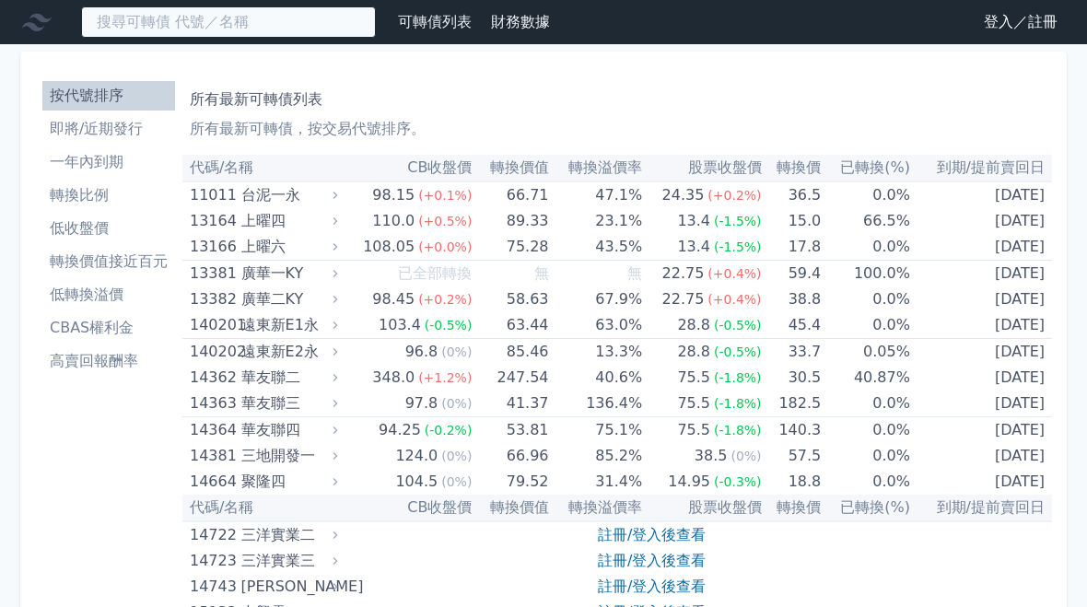
click at [325, 28] on input at bounding box center [228, 21] width 295 height 31
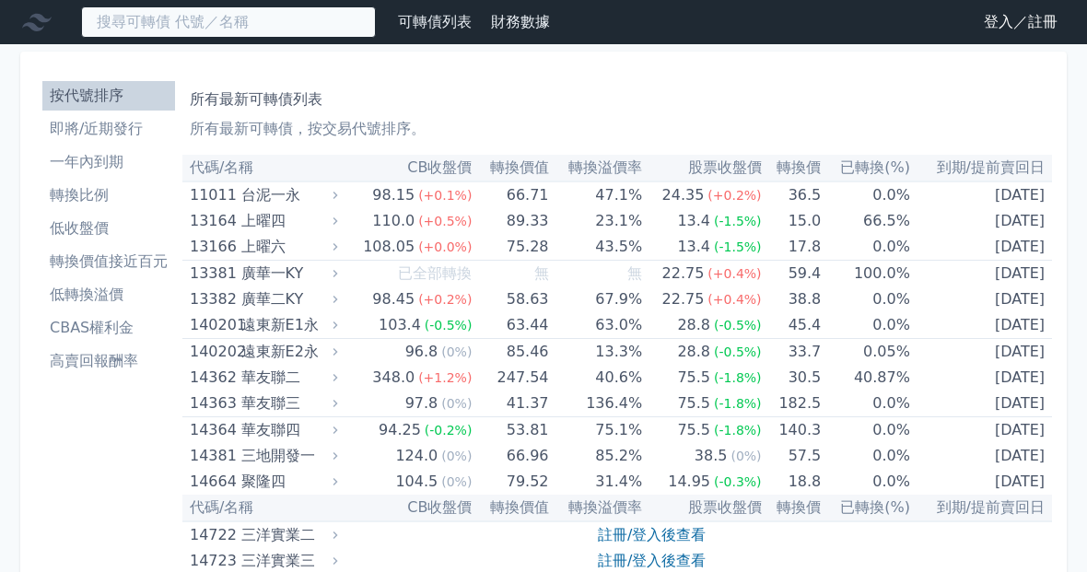
type input "ㄑ"
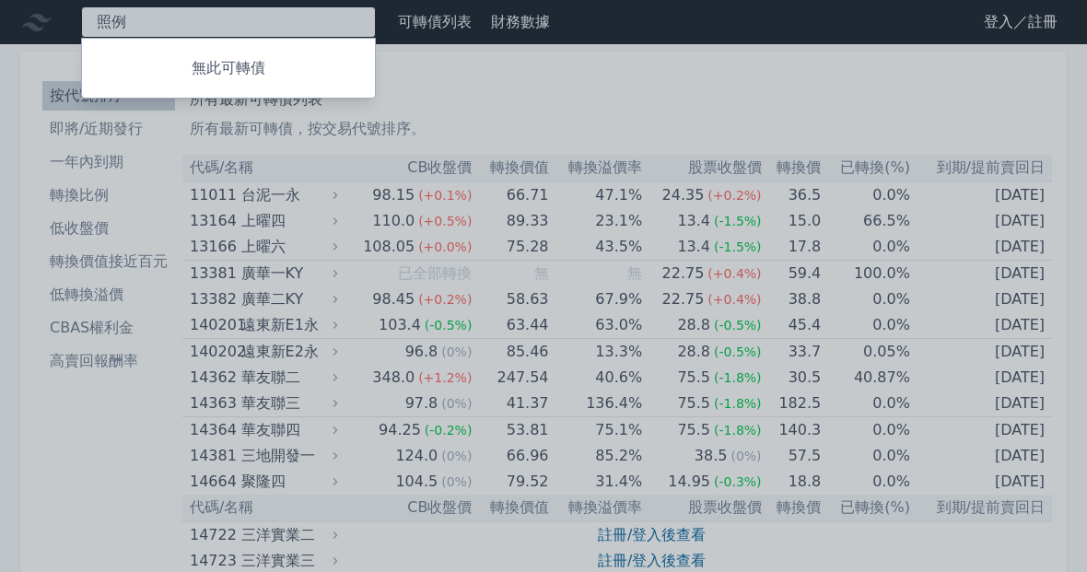
type input "照"
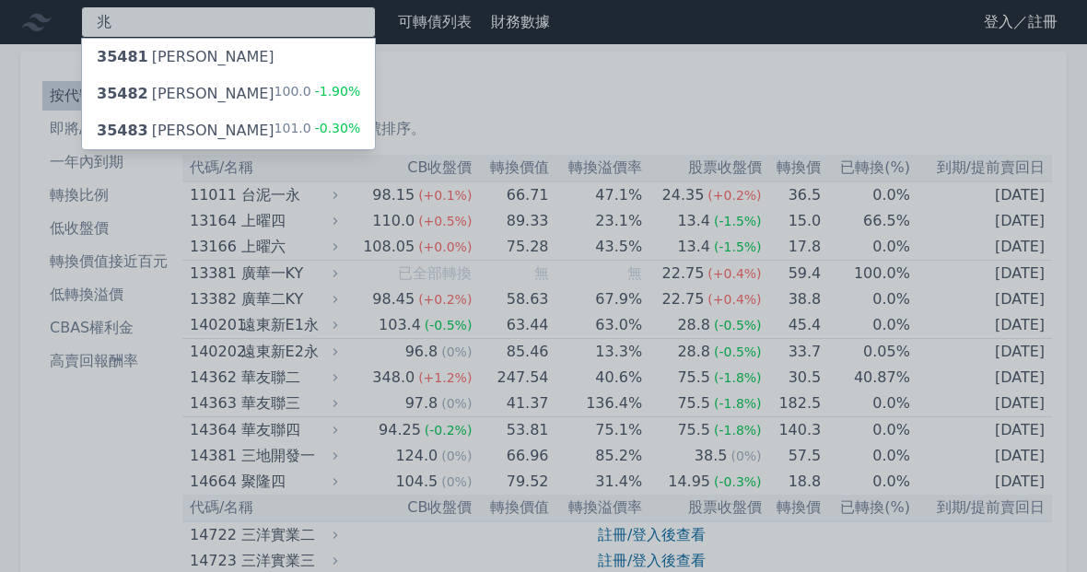
type input "兆"
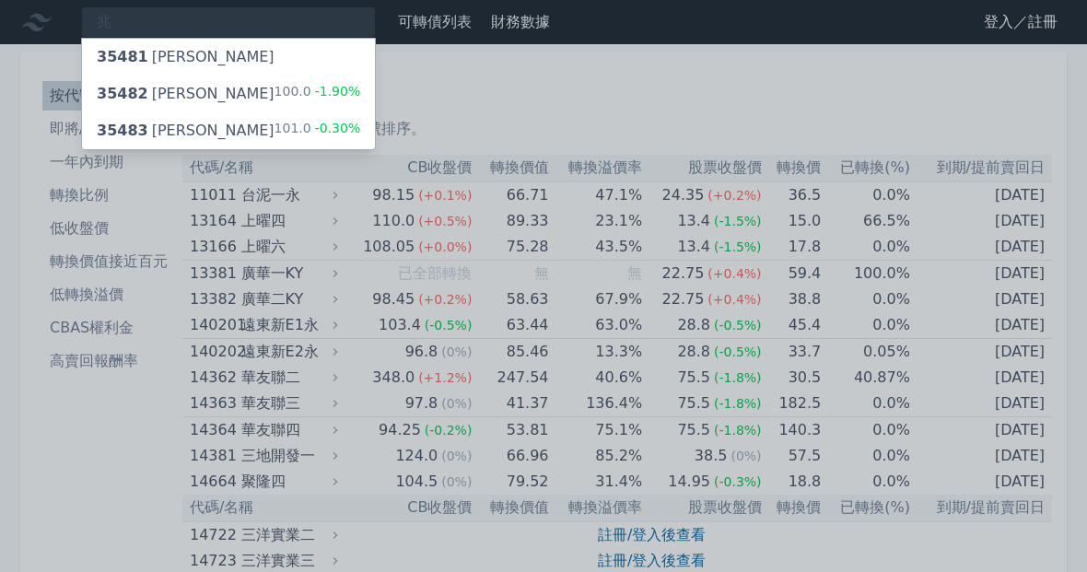
click at [166, 102] on div "35482 [PERSON_NAME]" at bounding box center [186, 94] width 178 height 22
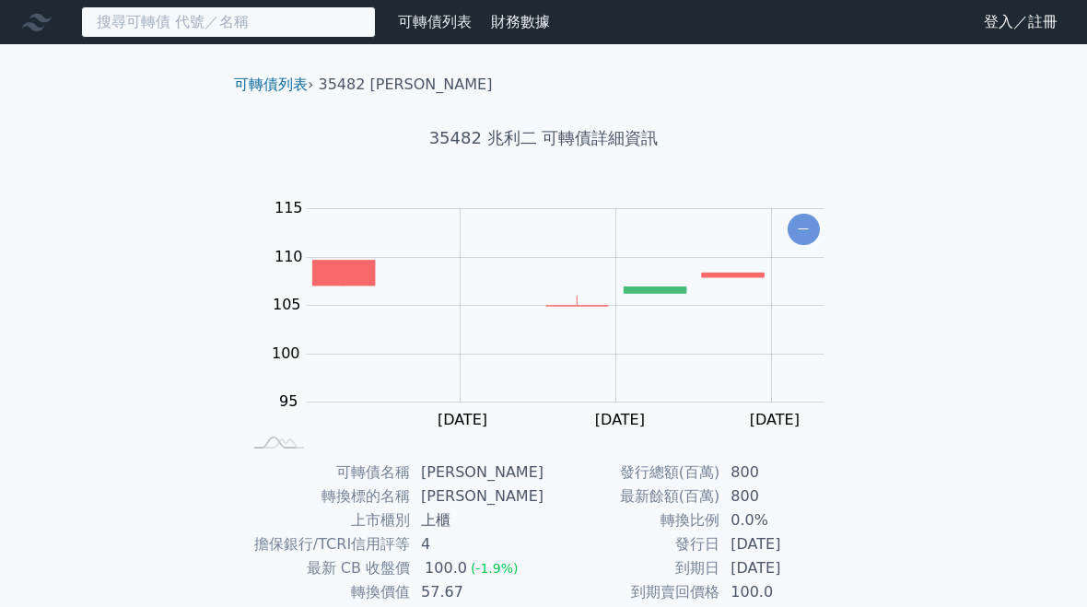
click at [114, 31] on input at bounding box center [228, 21] width 295 height 31
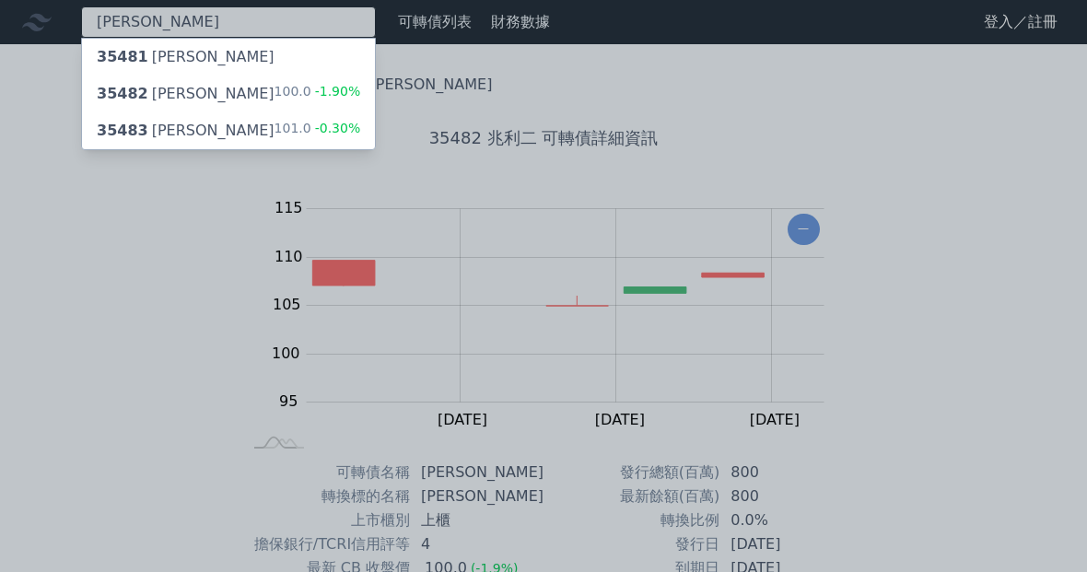
type input "[PERSON_NAME]"
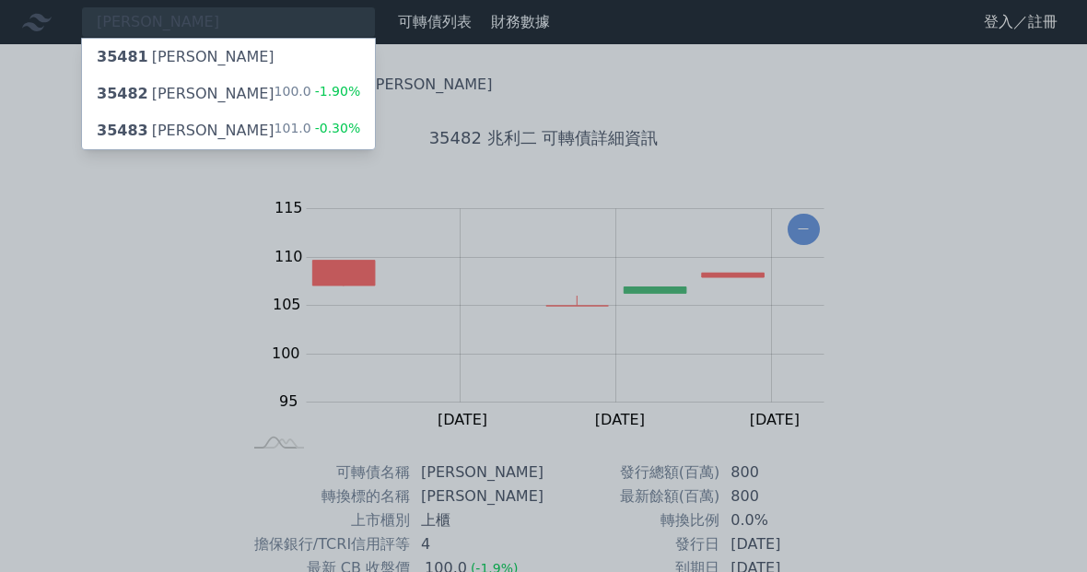
click at [150, 135] on div "35483 [PERSON_NAME]" at bounding box center [186, 131] width 178 height 22
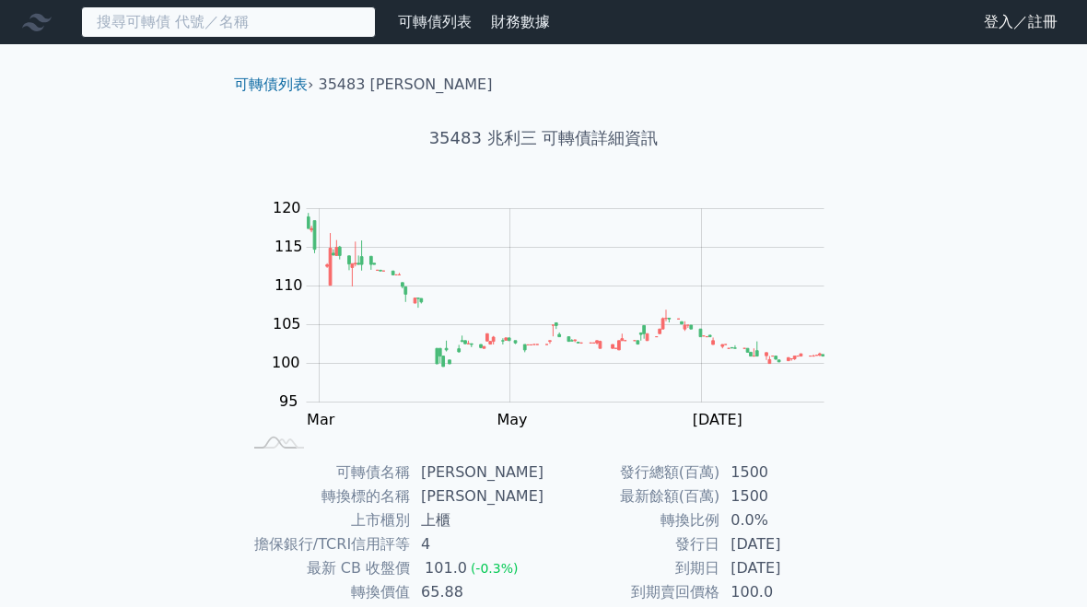
click at [133, 23] on input at bounding box center [228, 21] width 295 height 31
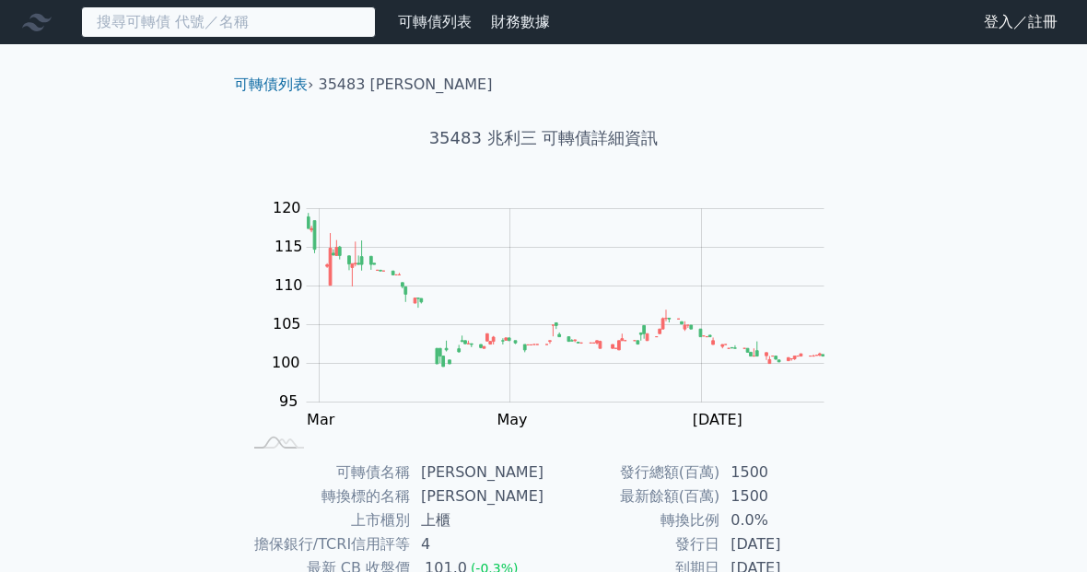
type input "ㄑ"
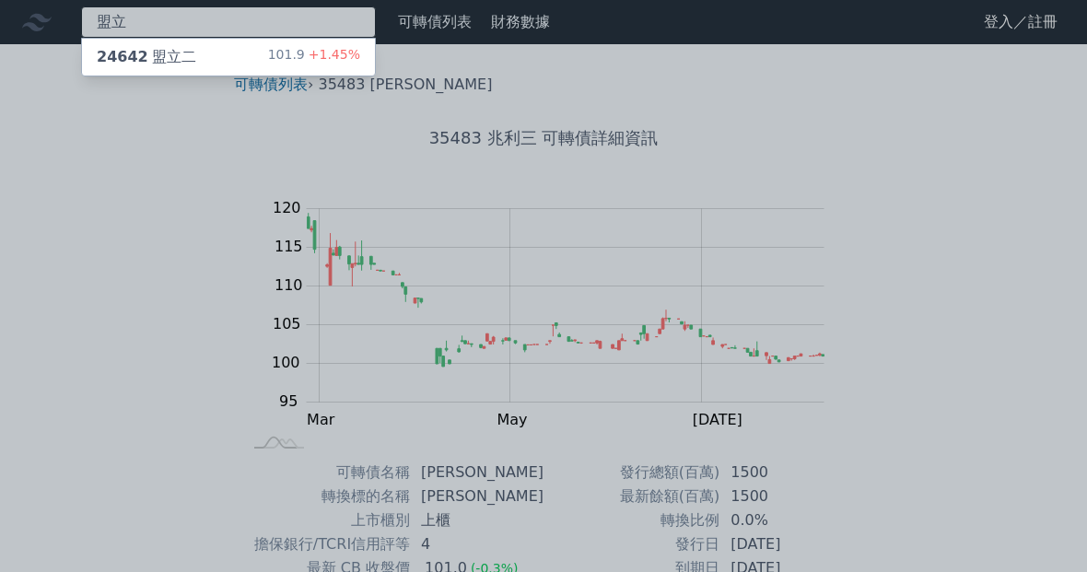
type input "盟立"
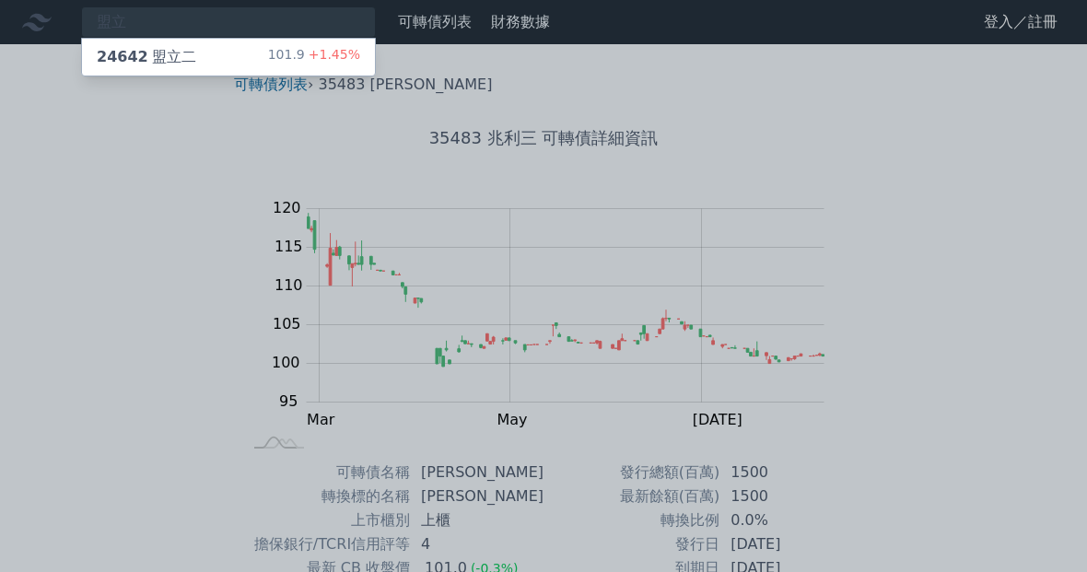
click at [135, 53] on span "24642" at bounding box center [123, 57] width 52 height 18
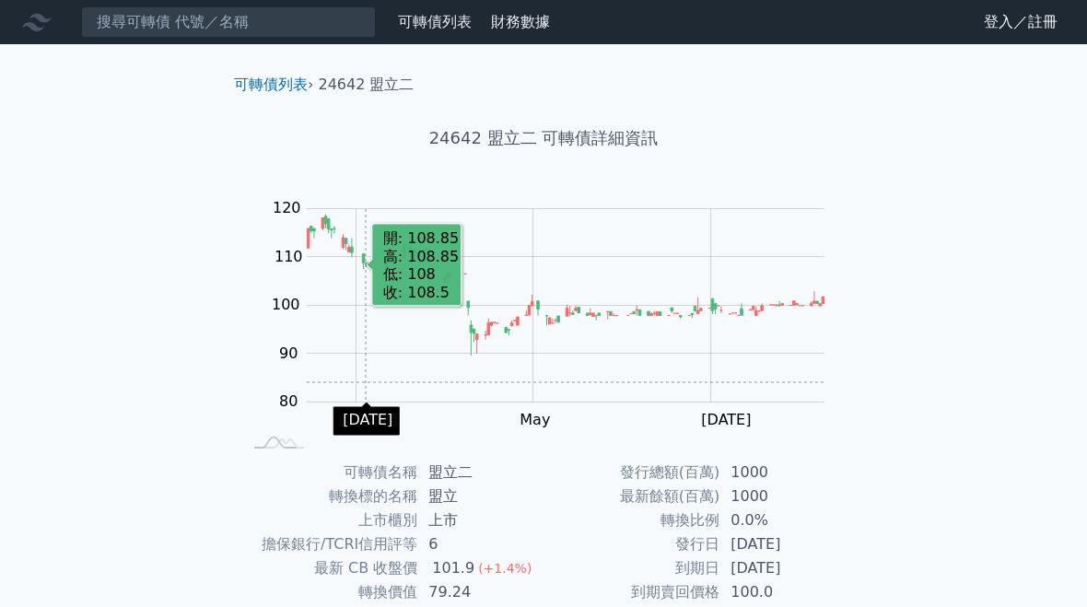
click at [607, 481] on td "發行總額(百萬)" at bounding box center [632, 473] width 176 height 24
click at [941, 480] on div "可轉債列表 財務數據 可轉債列表 財務數據 登入／註冊 登入／註冊 可轉債列表 › 24642 盟立二 24642 盟立二 可轉債詳細資訊 Zoom Out …" at bounding box center [543, 438] width 1087 height 877
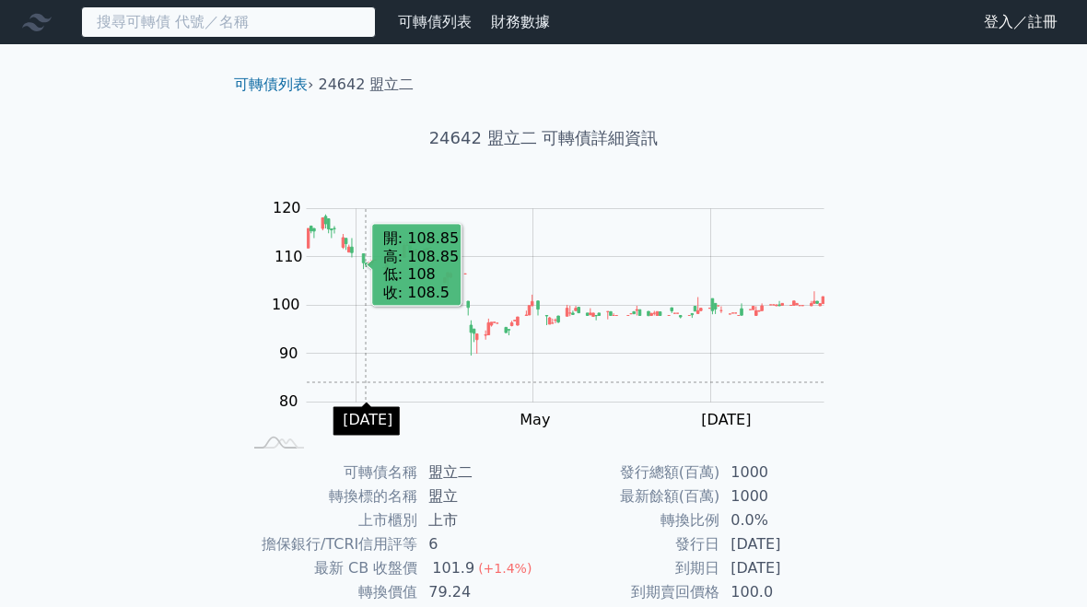
click at [283, 31] on input at bounding box center [228, 21] width 295 height 31
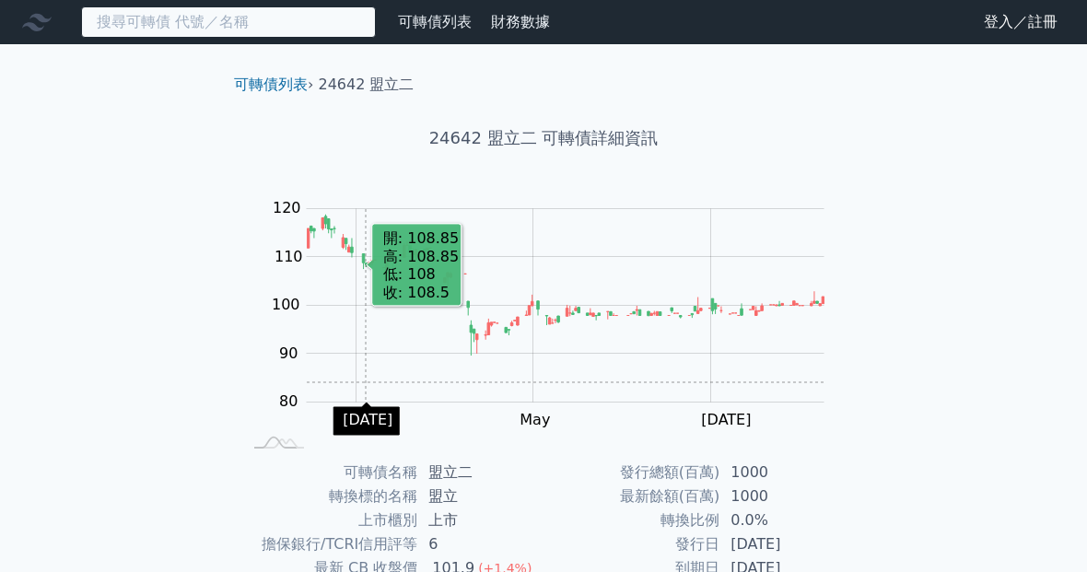
type input "ㄑ"
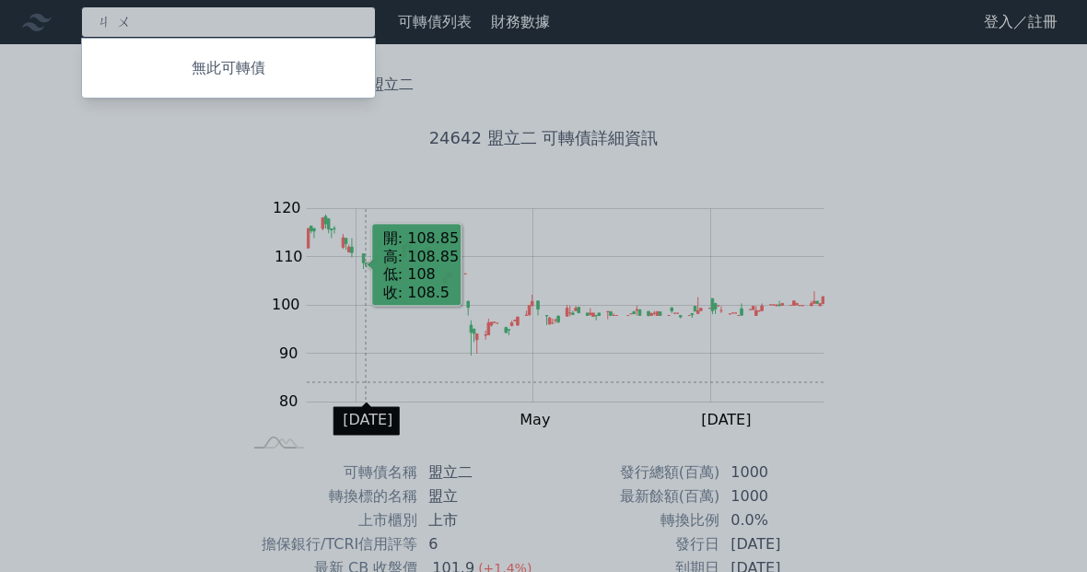
type input "ㄐ"
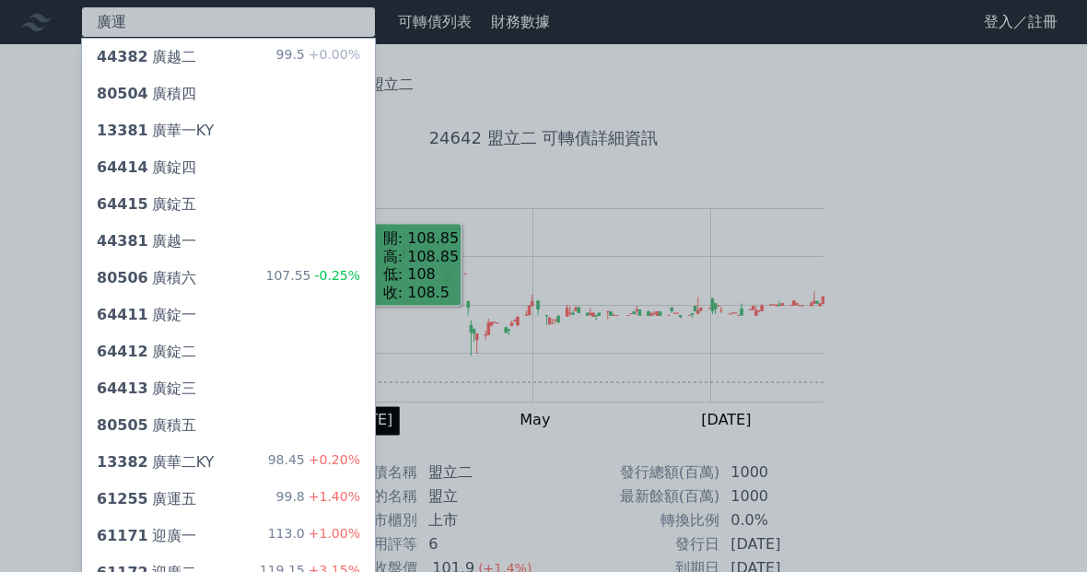
type input "廣運"
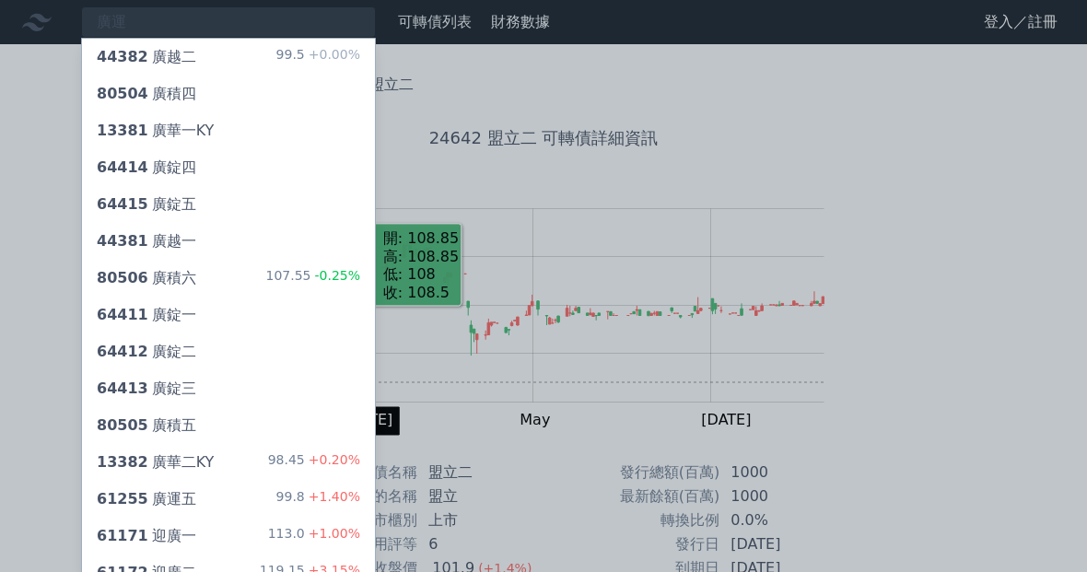
click at [158, 502] on div "61255 廣運五" at bounding box center [147, 499] width 100 height 22
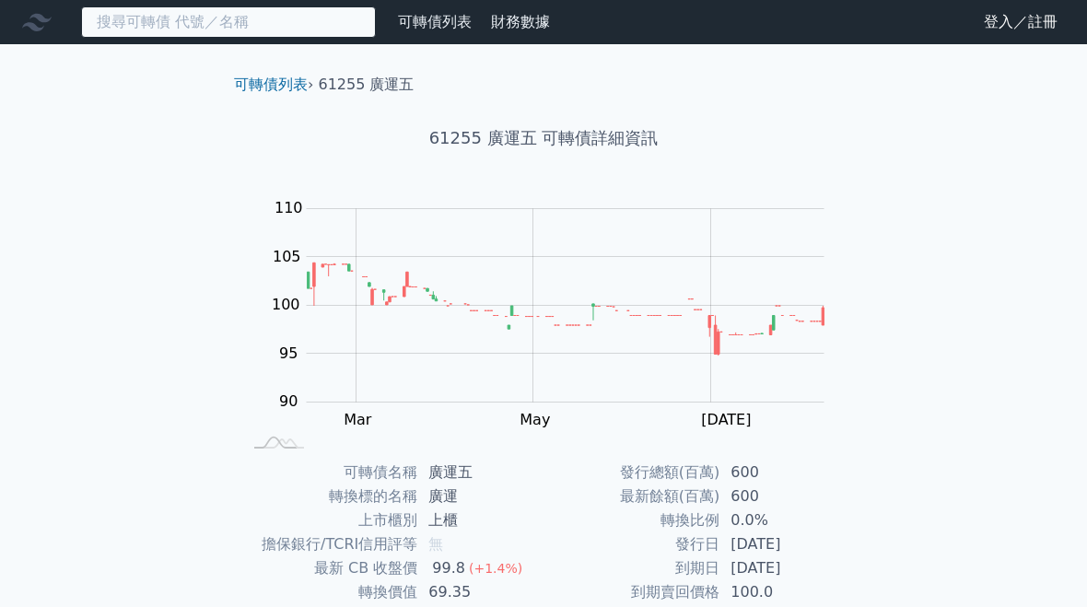
click at [227, 25] on input at bounding box center [228, 21] width 295 height 31
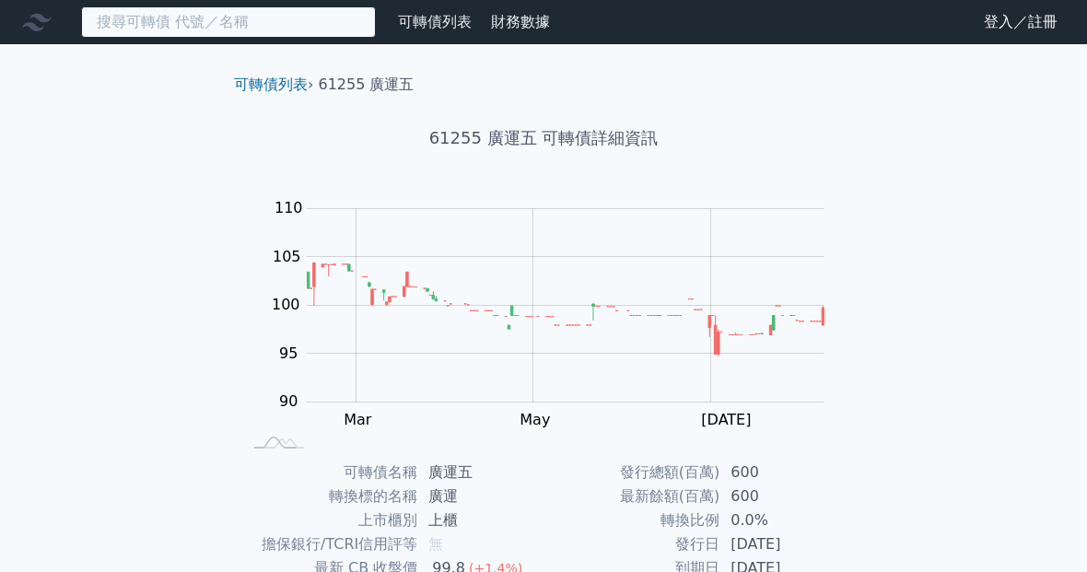
type input "ㄑ"
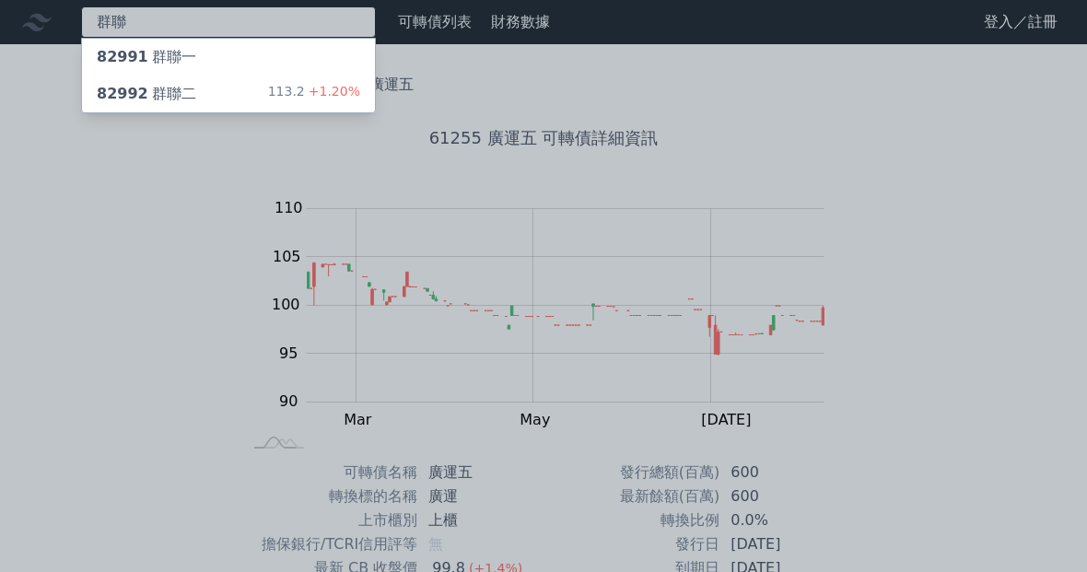
type input "群聯"
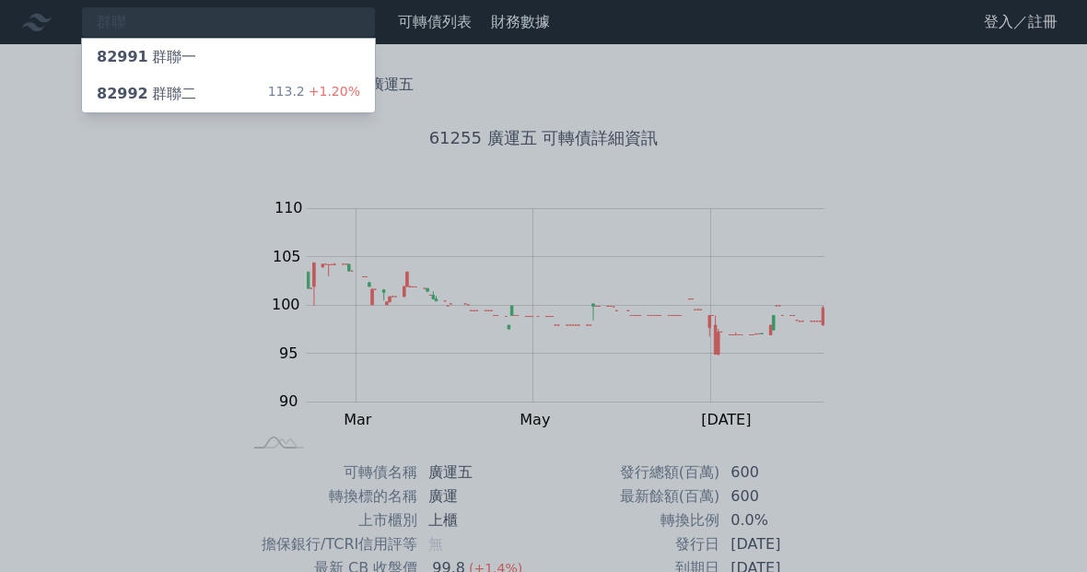
click at [157, 102] on div "82992 群聯二" at bounding box center [147, 94] width 100 height 22
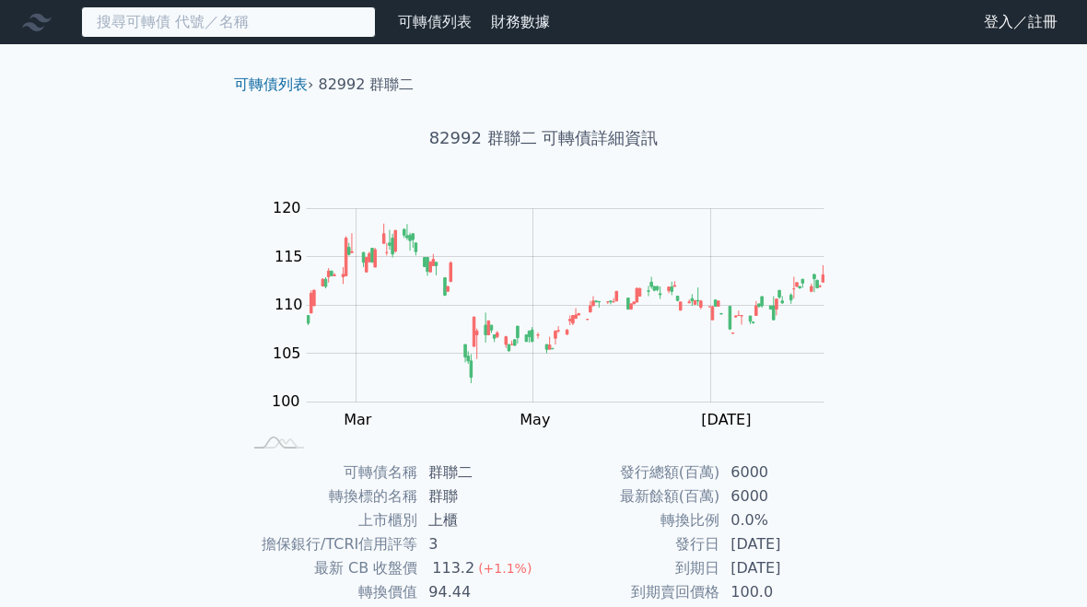
click at [148, 25] on input at bounding box center [228, 21] width 295 height 31
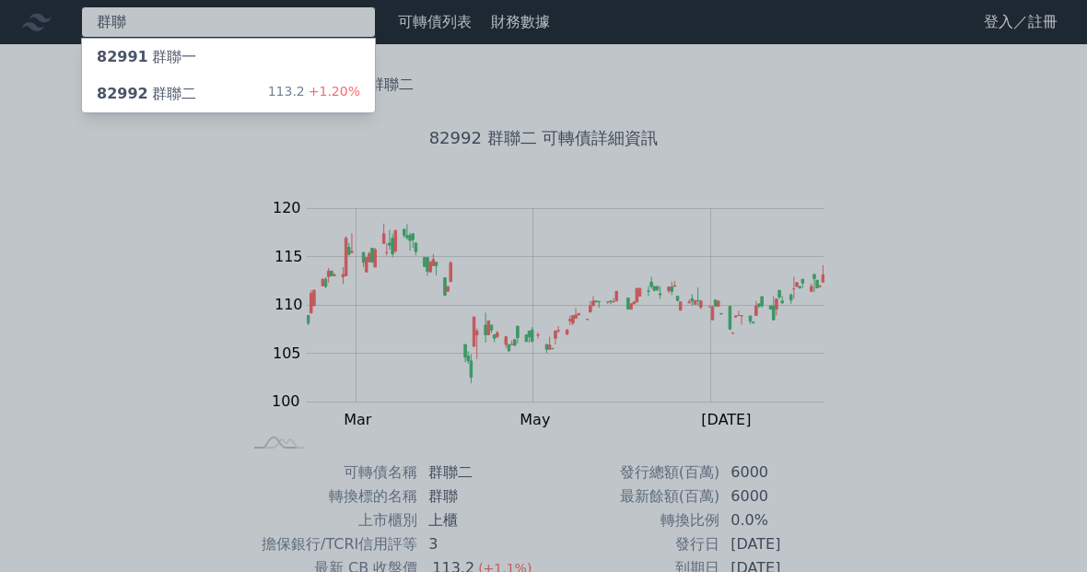
type input "群聯"
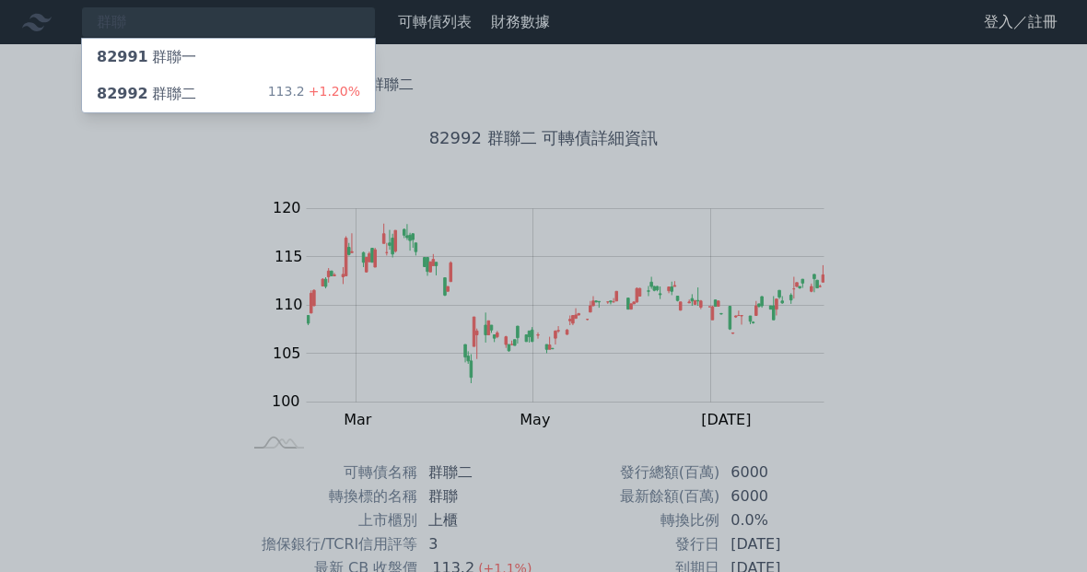
click at [117, 57] on span "82991" at bounding box center [123, 57] width 52 height 18
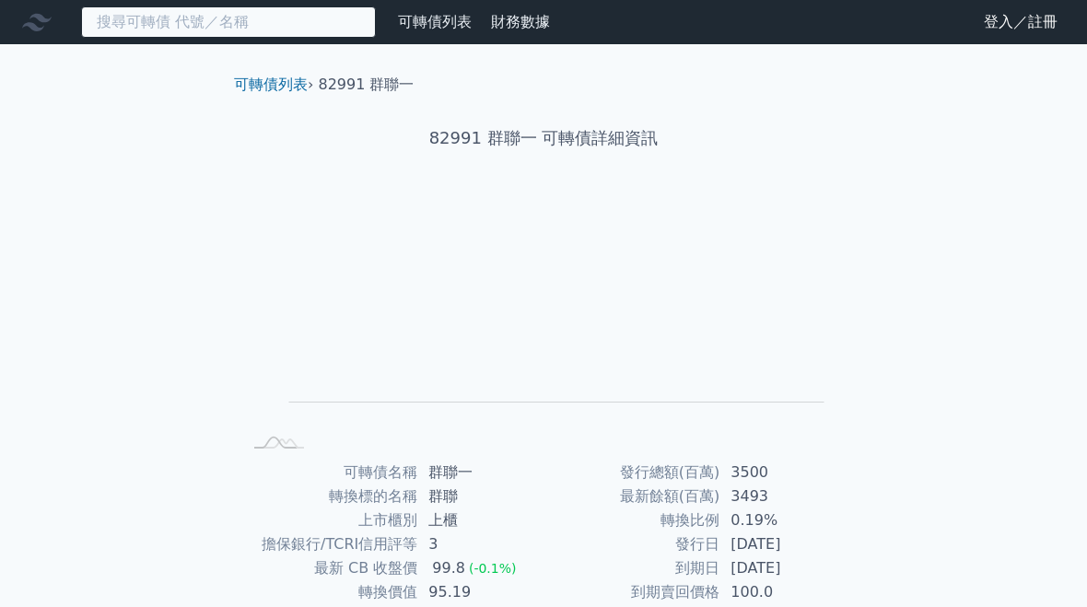
click at [157, 20] on input at bounding box center [228, 21] width 295 height 31
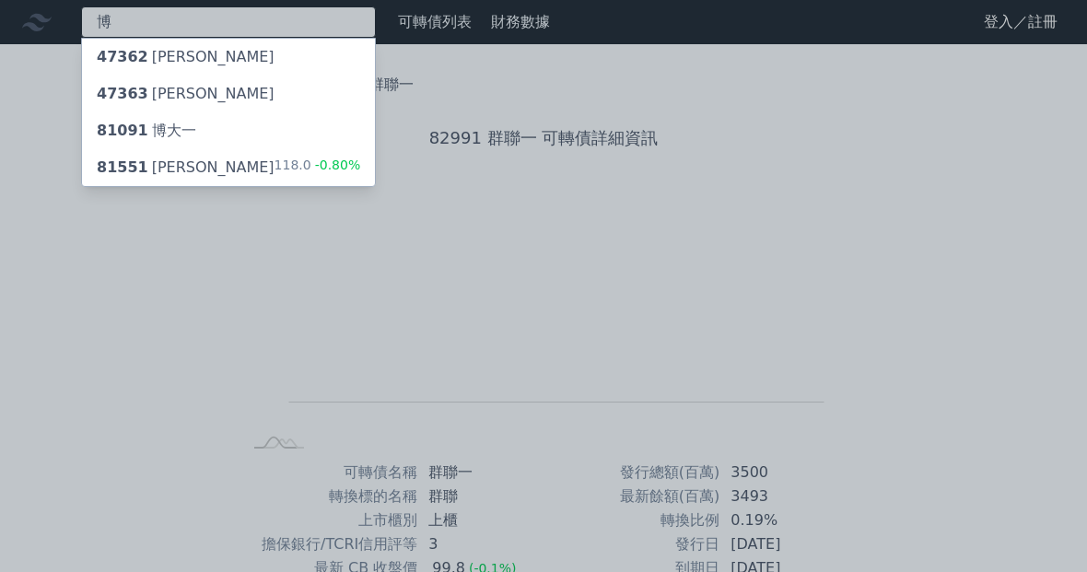
type input "博"
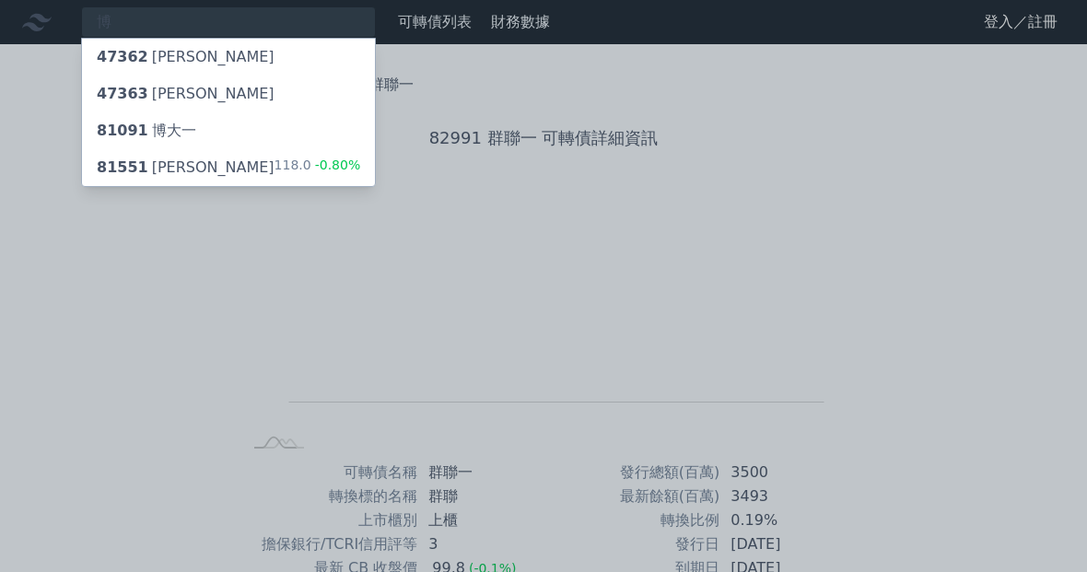
click at [136, 170] on span "81551" at bounding box center [123, 167] width 52 height 18
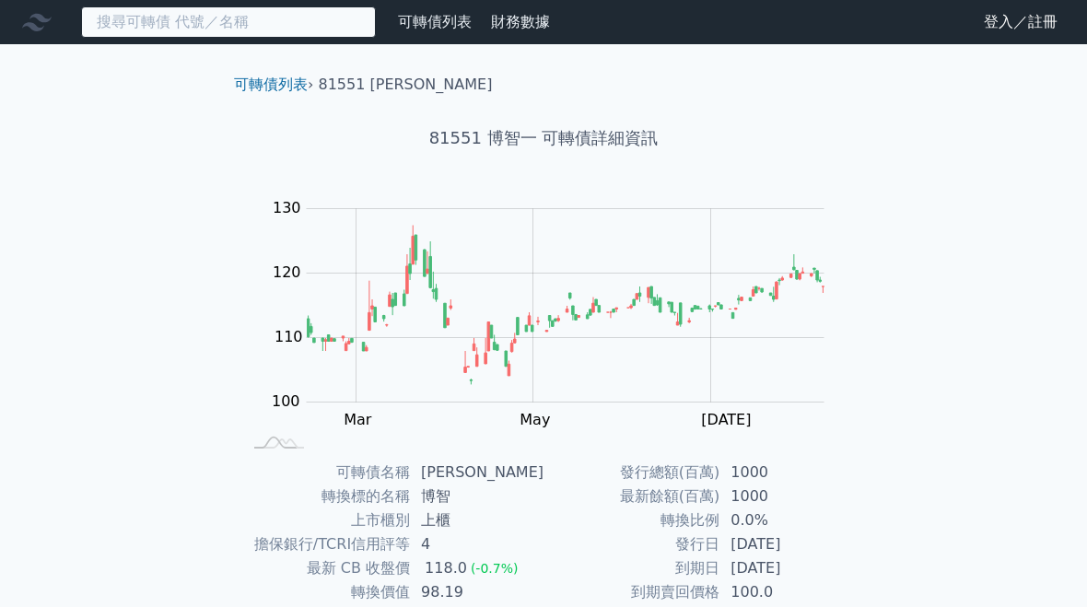
click at [276, 6] on input at bounding box center [228, 21] width 295 height 31
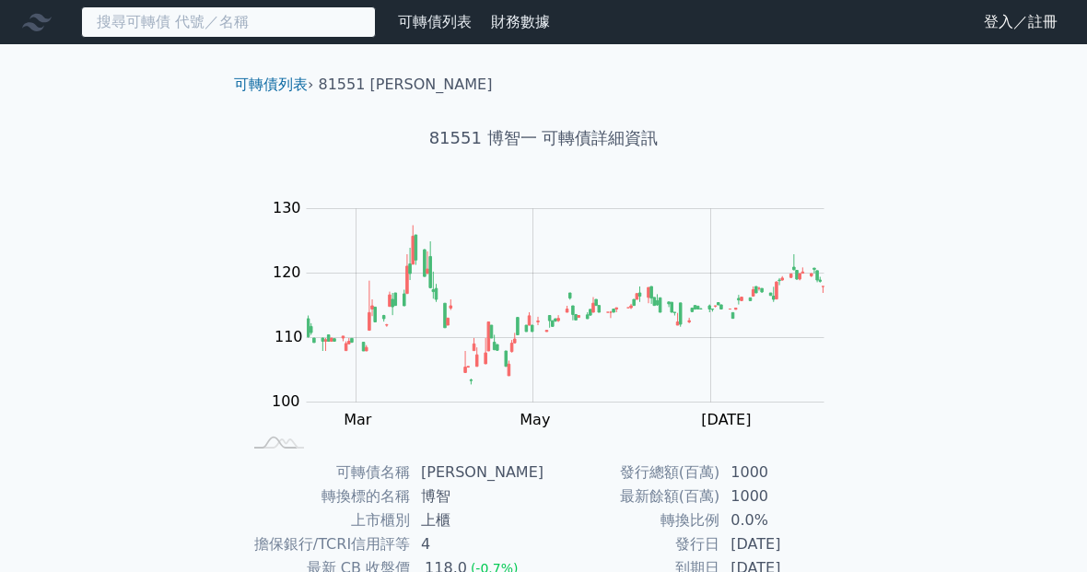
type input "ㄎ"
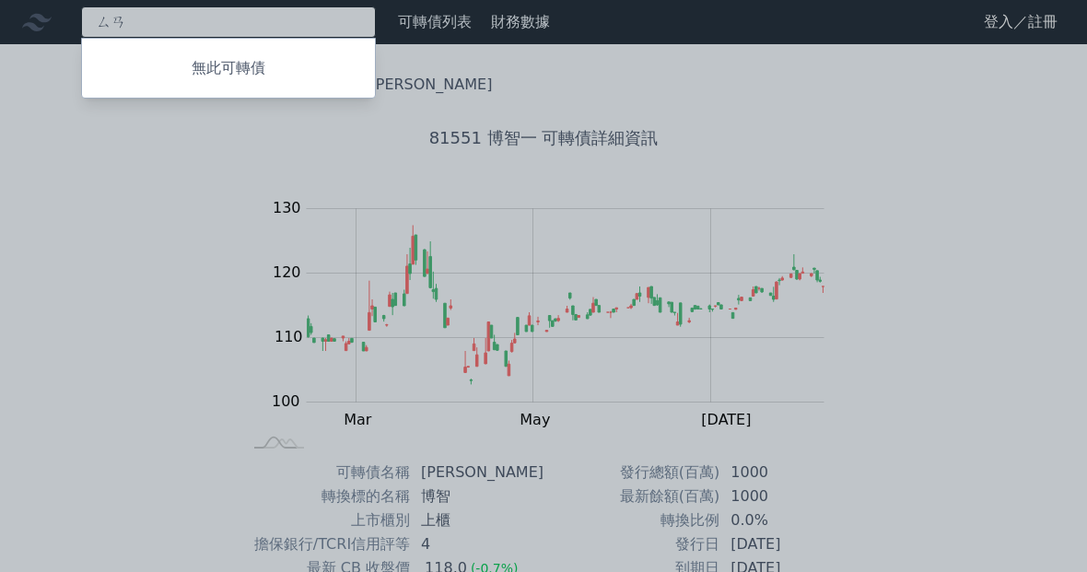
type input "ㄙ"
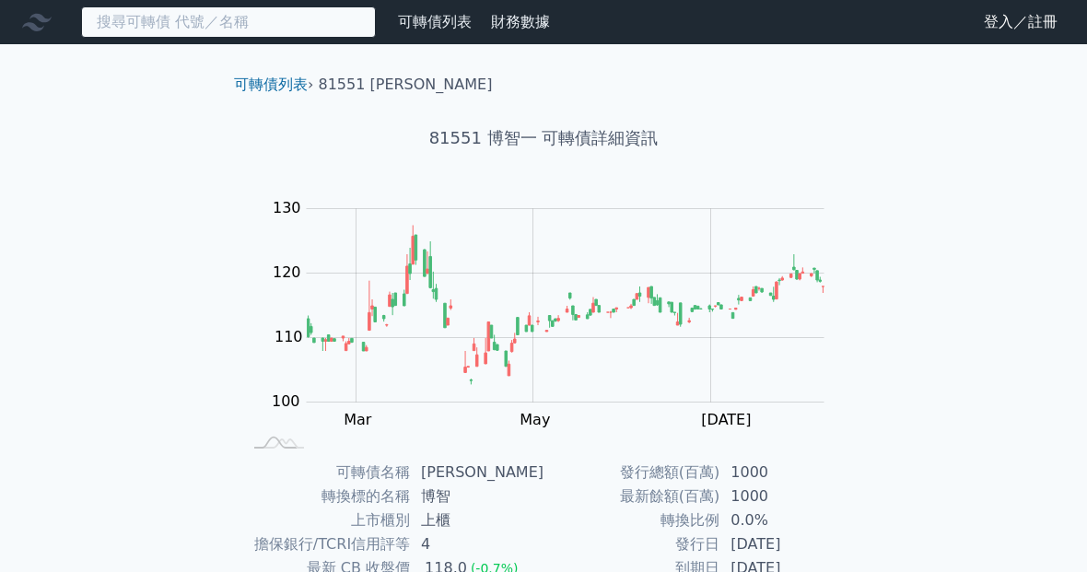
type input "ㄑ"
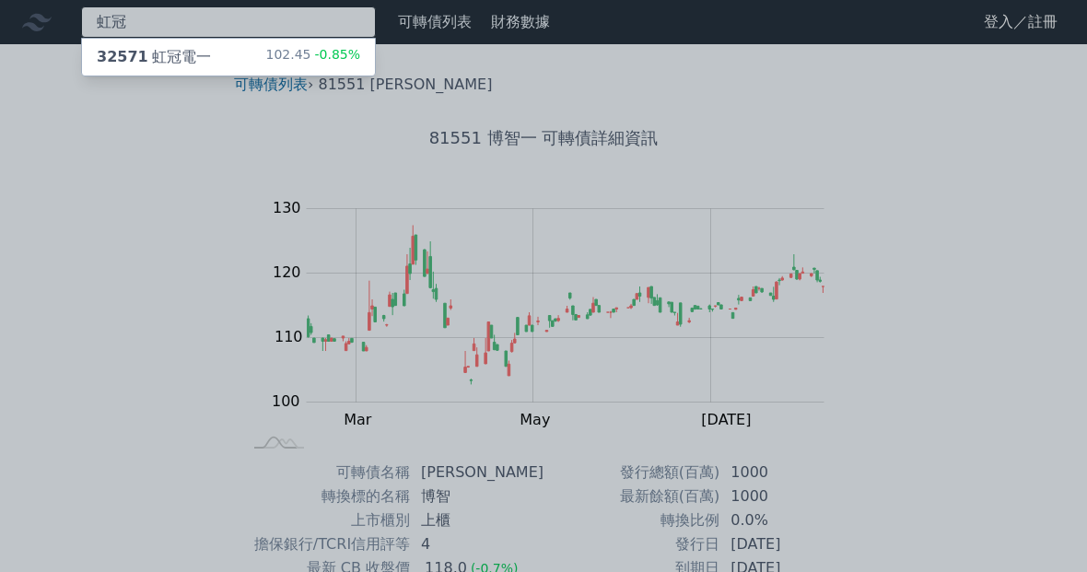
type input "虹冠"
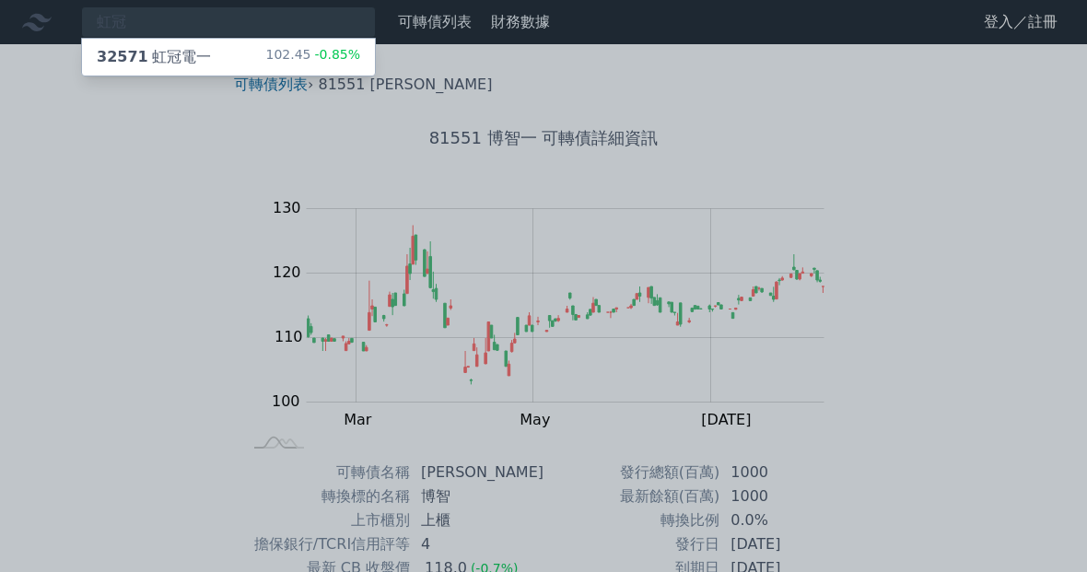
click at [129, 60] on span "32571" at bounding box center [123, 57] width 52 height 18
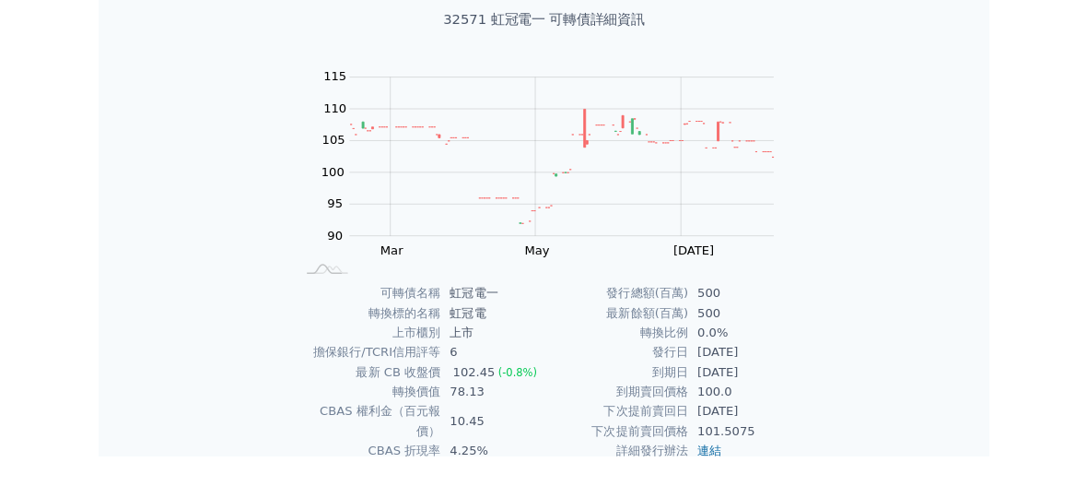
scroll to position [114, 0]
